Goal: Use online tool/utility

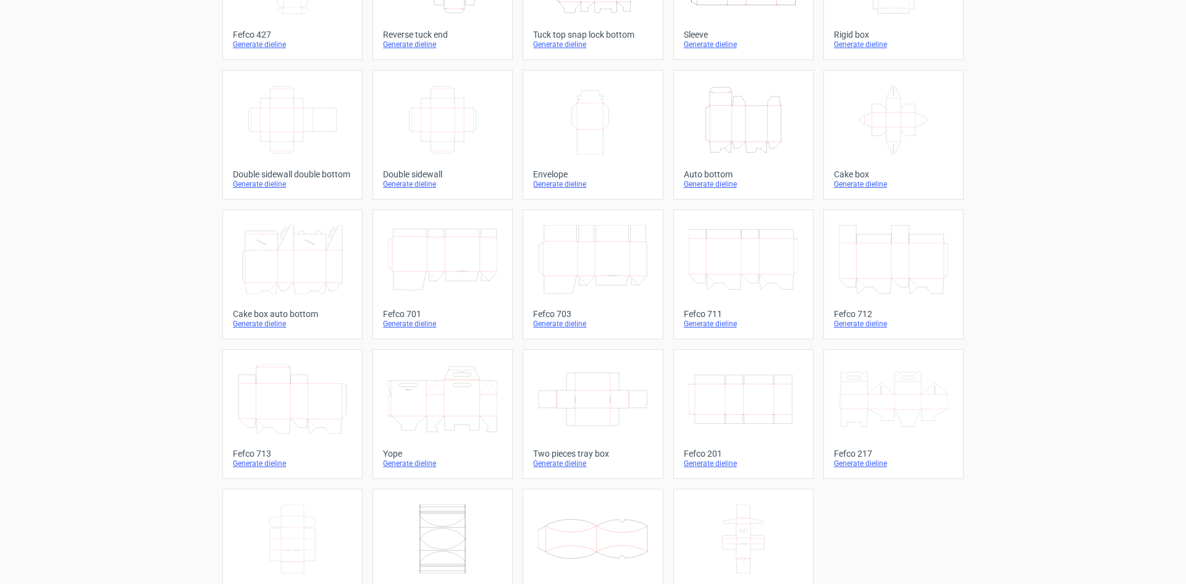
scroll to position [188, 0]
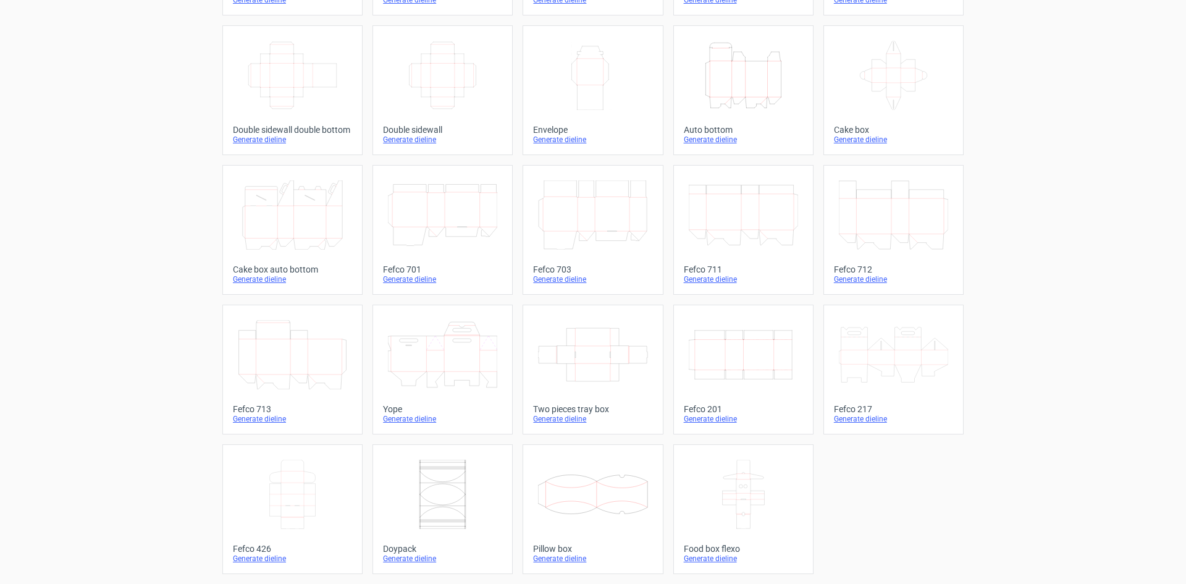
click at [703, 357] on icon "Width Depth Height" at bounding box center [743, 354] width 109 height 69
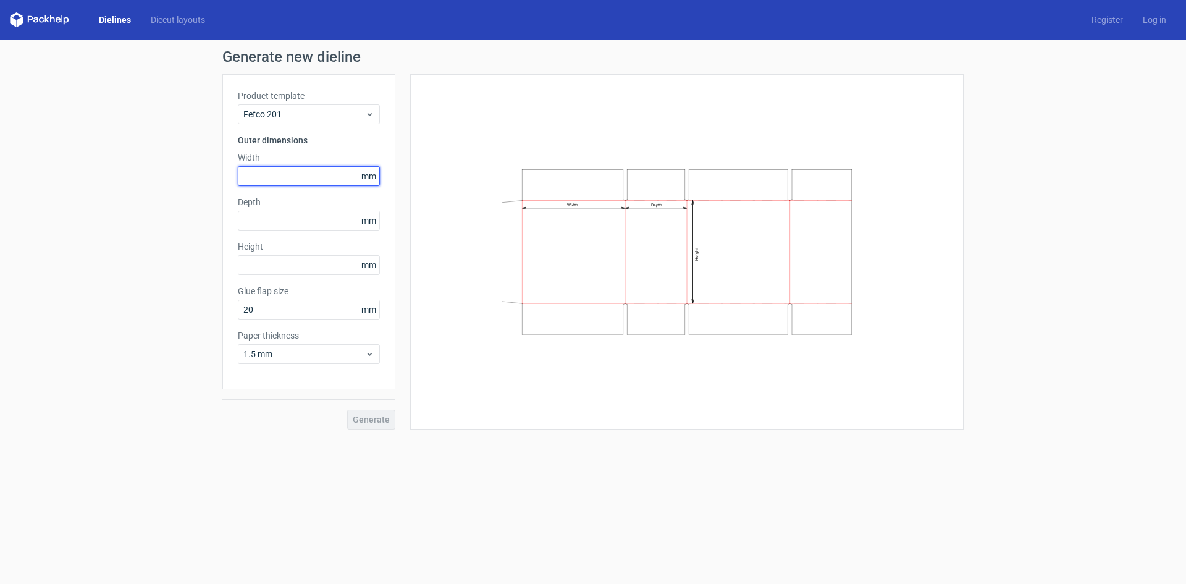
click at [293, 170] on input "text" at bounding box center [309, 176] width 142 height 20
type input "70"
click at [287, 222] on input "text" at bounding box center [309, 221] width 142 height 20
type input "27"
click at [288, 261] on input "text" at bounding box center [309, 265] width 142 height 20
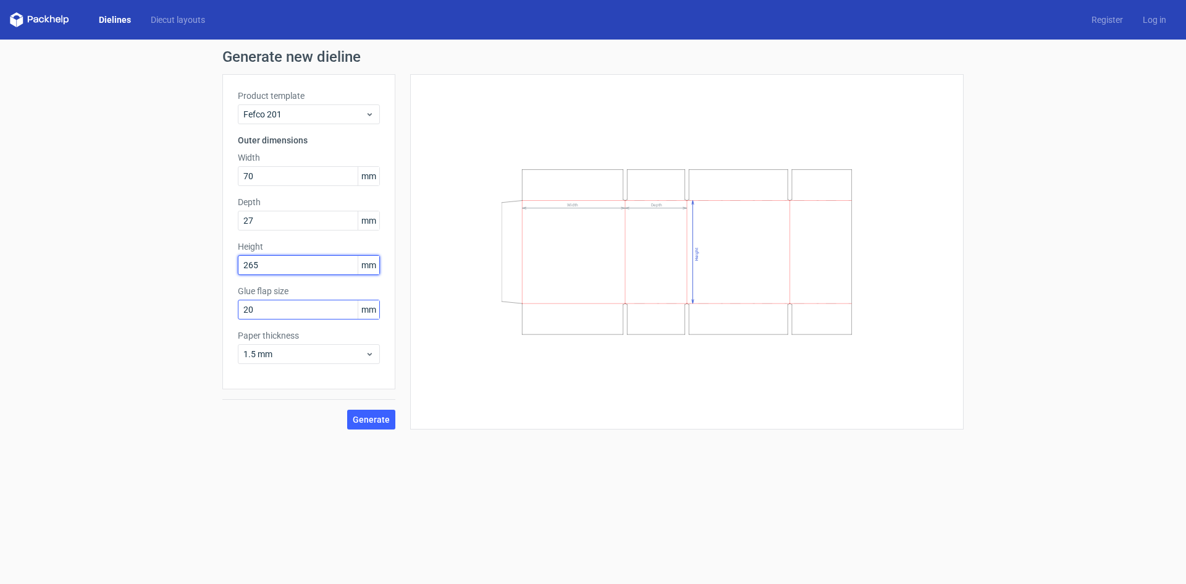
type input "265"
click at [305, 316] on input "20" at bounding box center [309, 310] width 142 height 20
type input "2"
click at [387, 415] on span "Generate" at bounding box center [371, 419] width 37 height 9
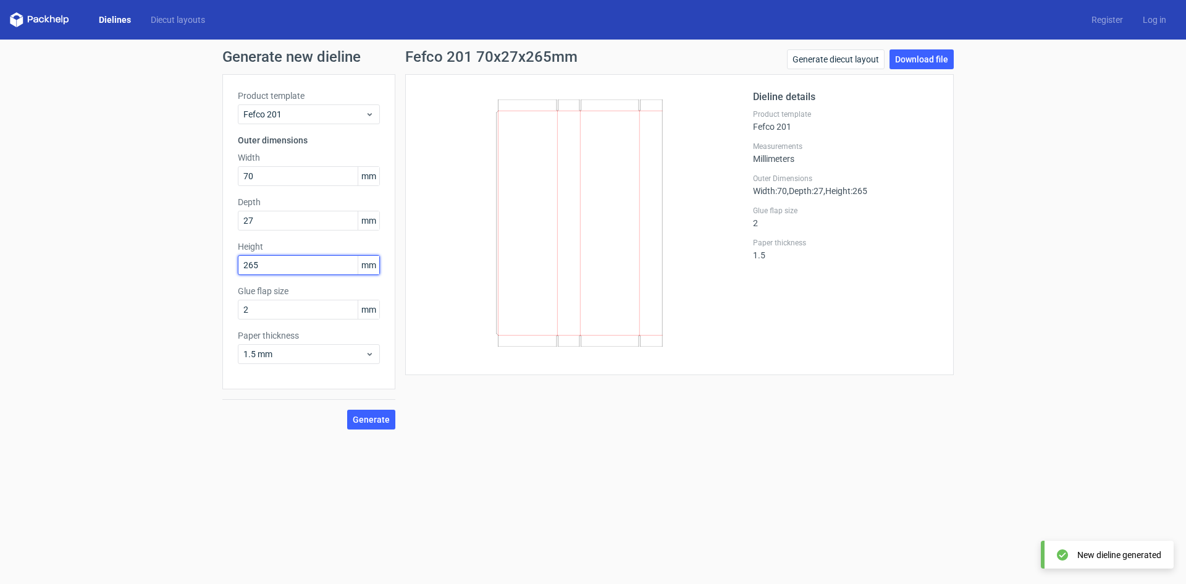
click at [278, 266] on input "265" at bounding box center [309, 265] width 142 height 20
click at [252, 266] on input "265" at bounding box center [309, 265] width 142 height 20
type input "26"
click at [367, 415] on span "Generate" at bounding box center [371, 419] width 37 height 9
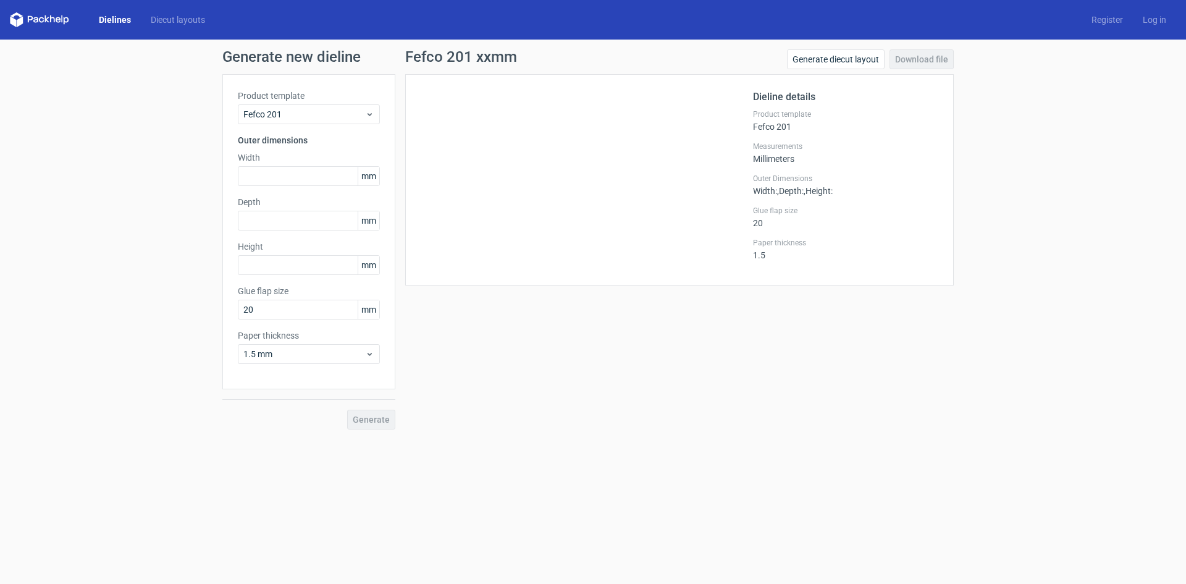
click at [335, 61] on h1 "Generate new dieline" at bounding box center [592, 56] width 741 height 15
click at [308, 169] on input "text" at bounding box center [309, 176] width 142 height 20
type input "100"
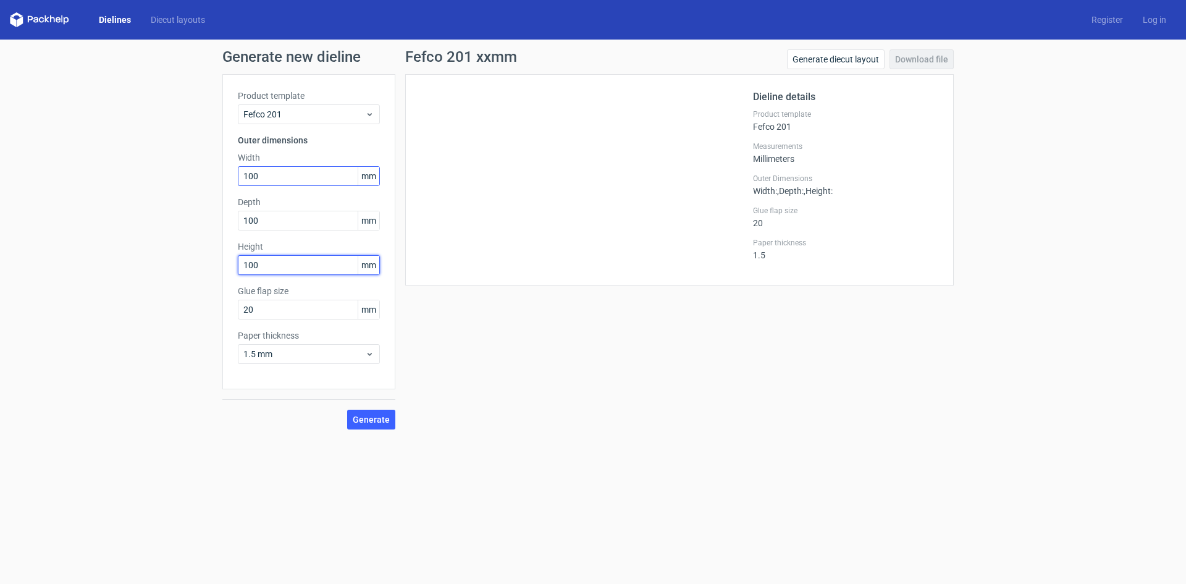
click at [347, 409] on button "Generate" at bounding box center [371, 419] width 48 height 20
